Goal: Find specific page/section: Find specific page/section

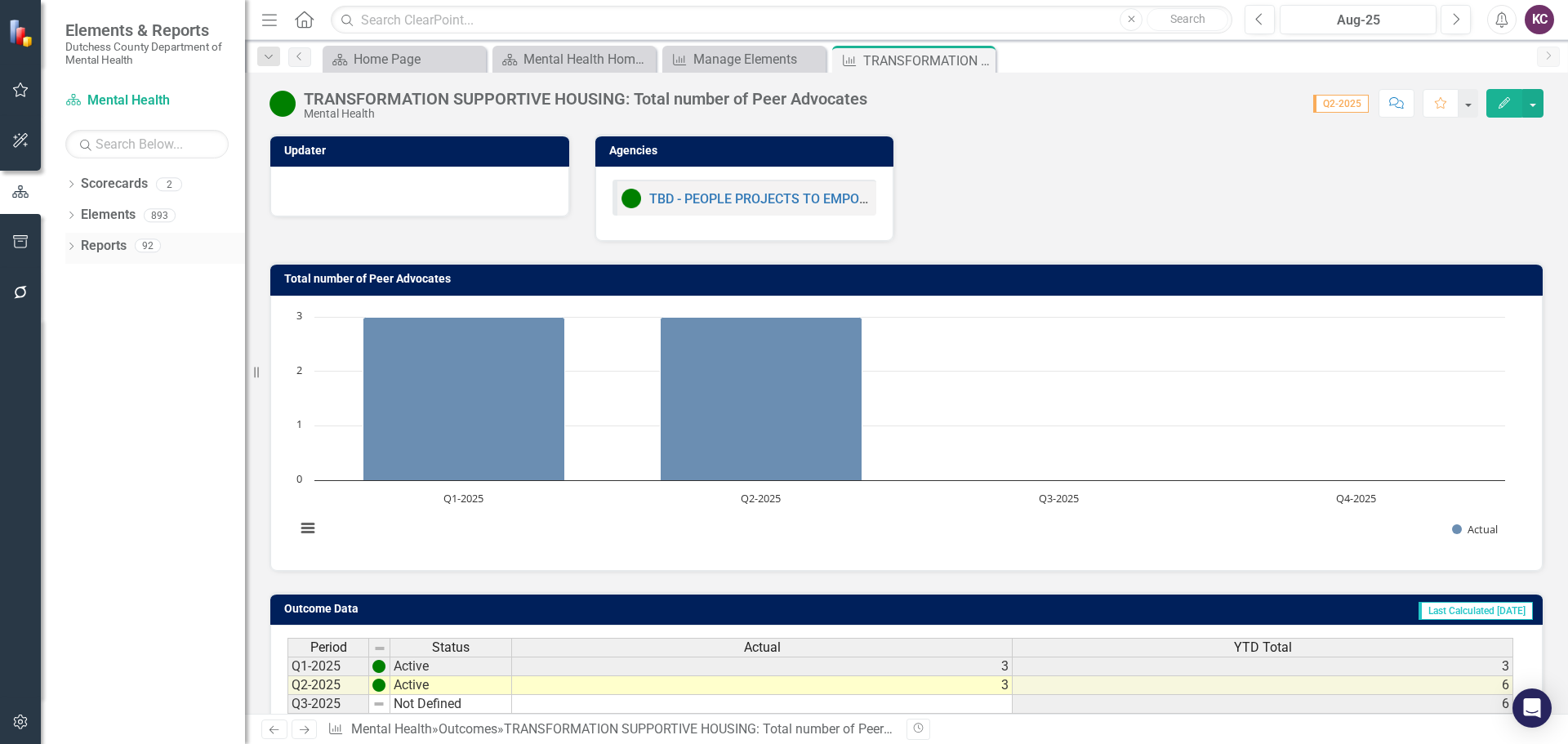
click at [73, 245] on icon "Dropdown" at bounding box center [70, 248] width 11 height 9
click at [51, 245] on div "Dropdown" at bounding box center [44, 245] width 14 height 11
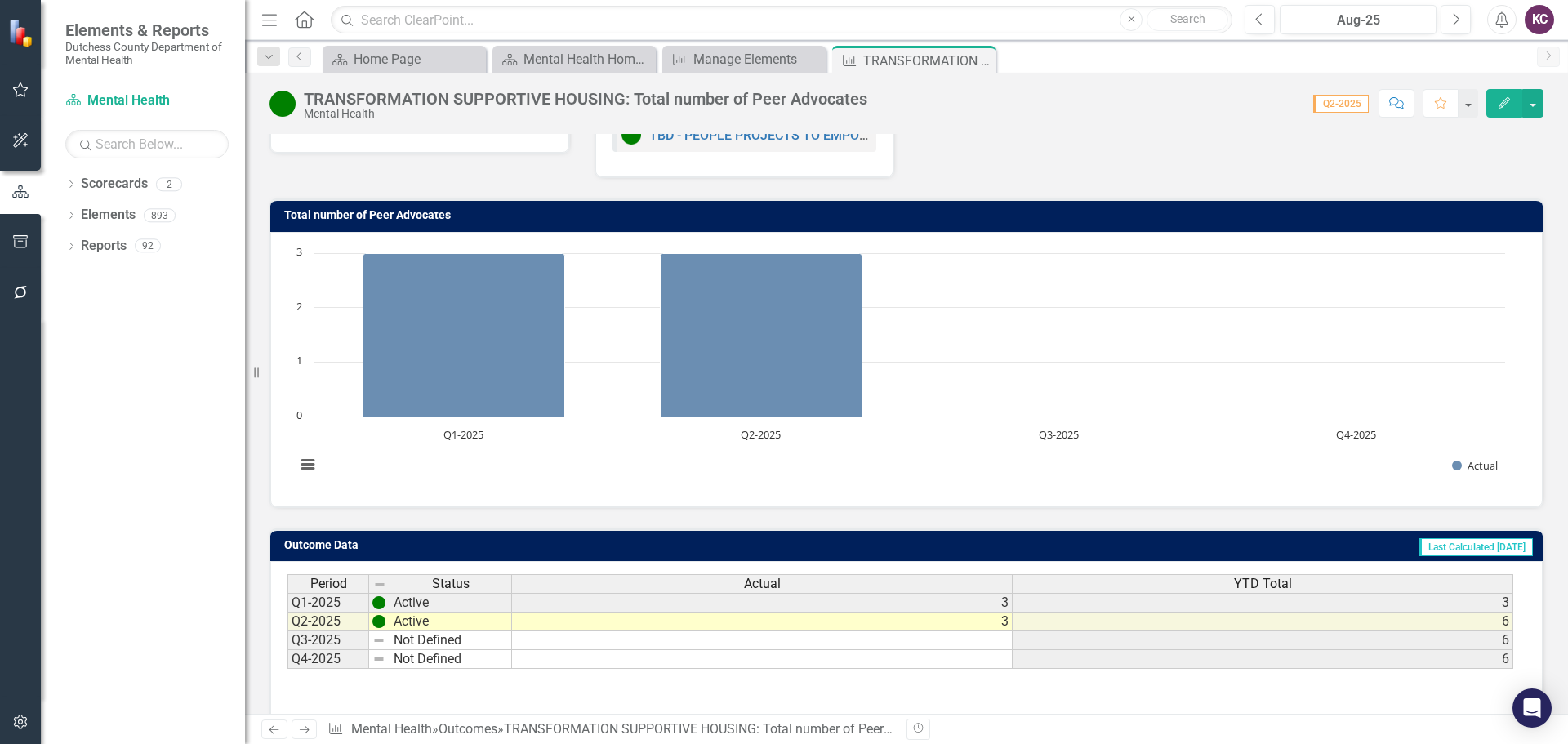
scroll to position [129, 0]
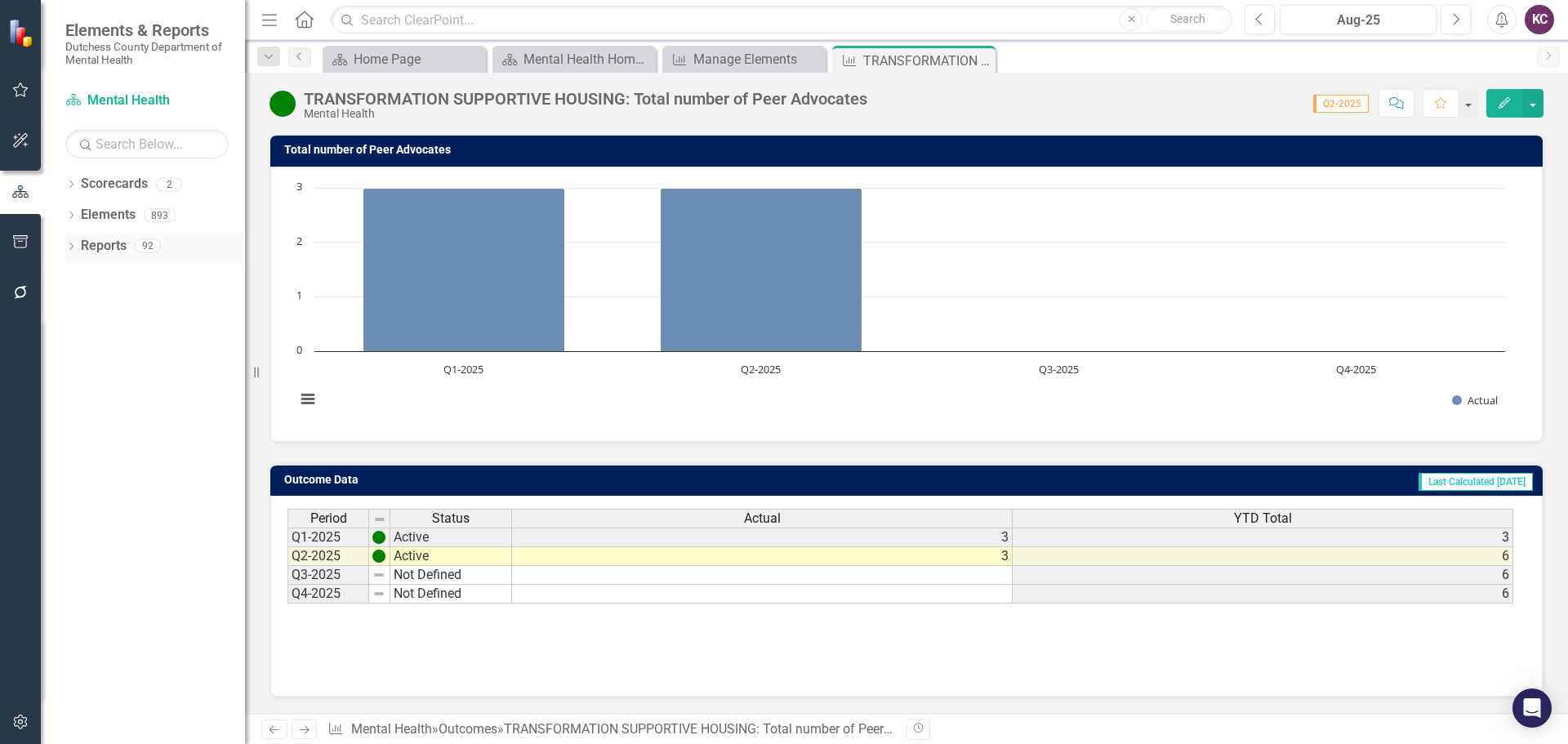
click at [82, 245] on link "Reports" at bounding box center [103, 246] width 45 height 19
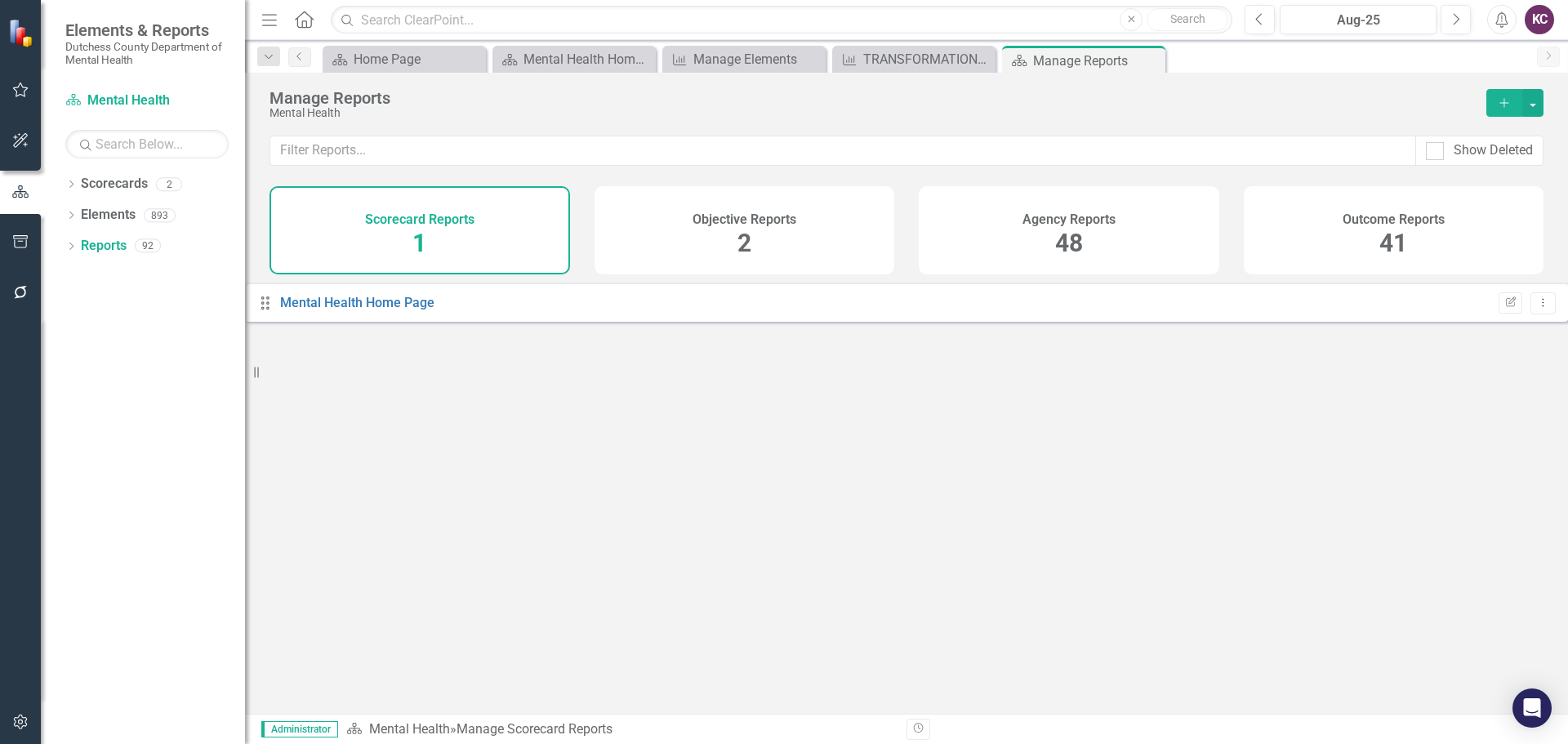
click at [966, 251] on div "Agency Reports 48" at bounding box center [1069, 230] width 300 height 88
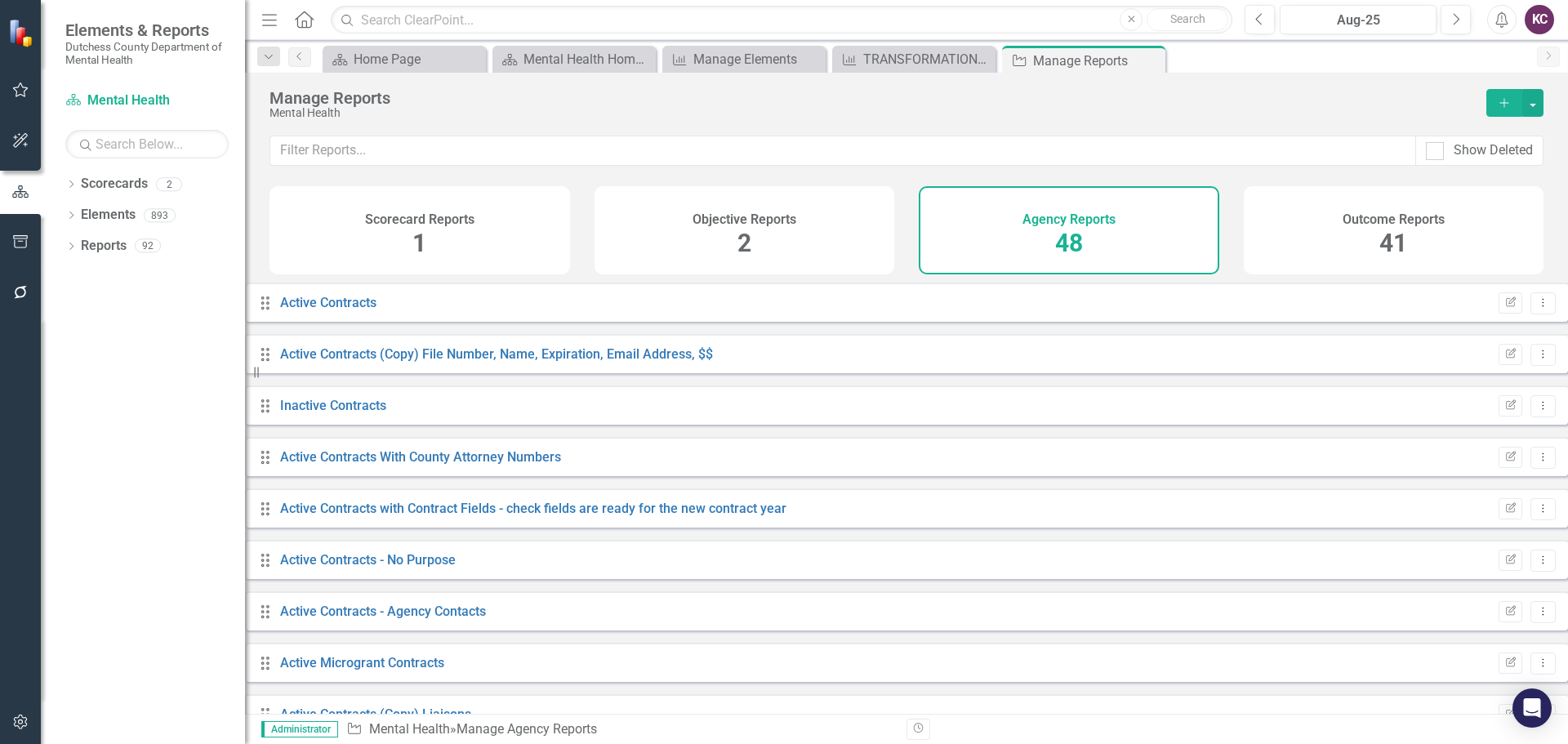
scroll to position [1633, 0]
click at [1284, 223] on div "Outcome Reports 41" at bounding box center [1394, 230] width 300 height 88
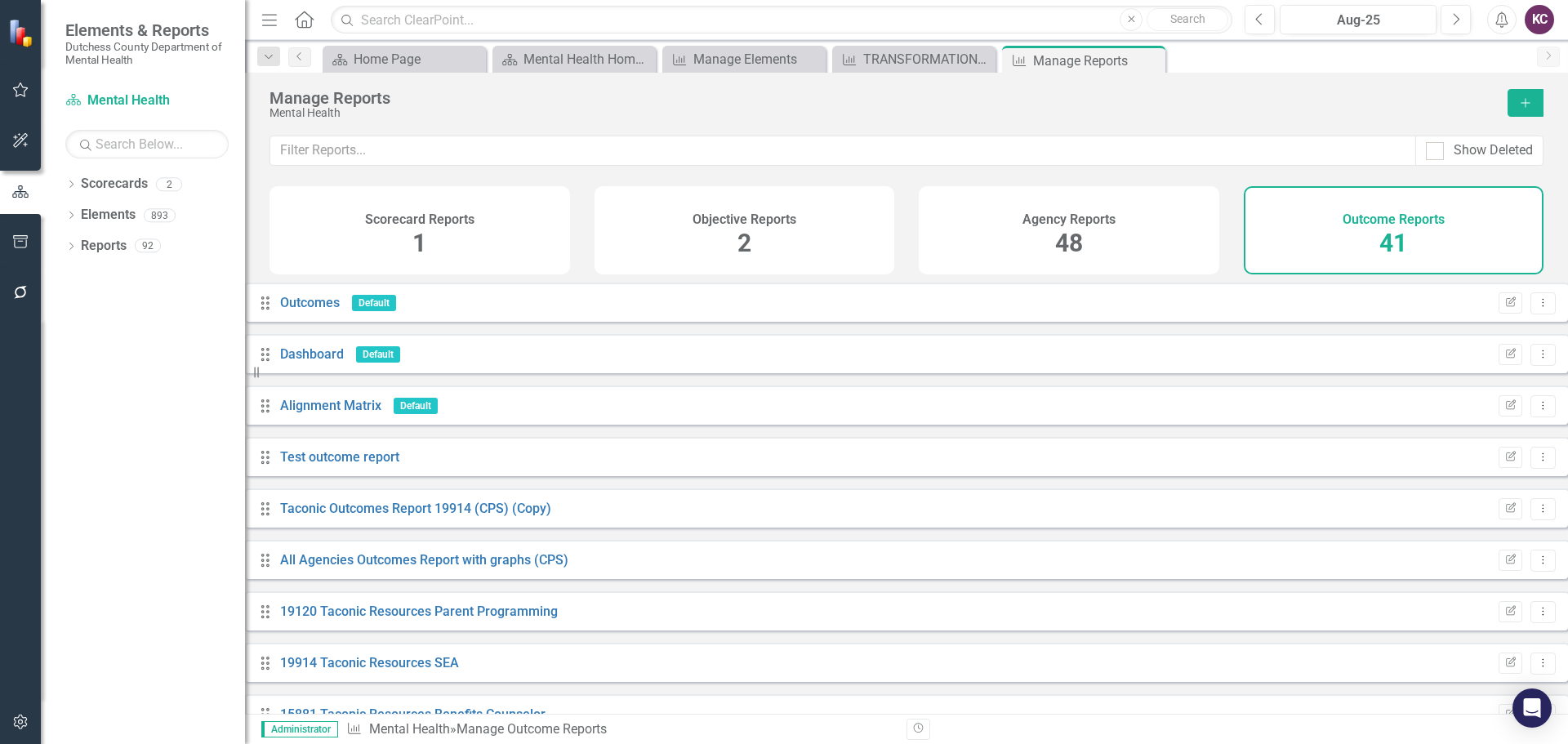
scroll to position [1119, 0]
click at [1102, 90] on div "Manage Reports" at bounding box center [881, 98] width 1222 height 18
